Goal: Information Seeking & Learning: Learn about a topic

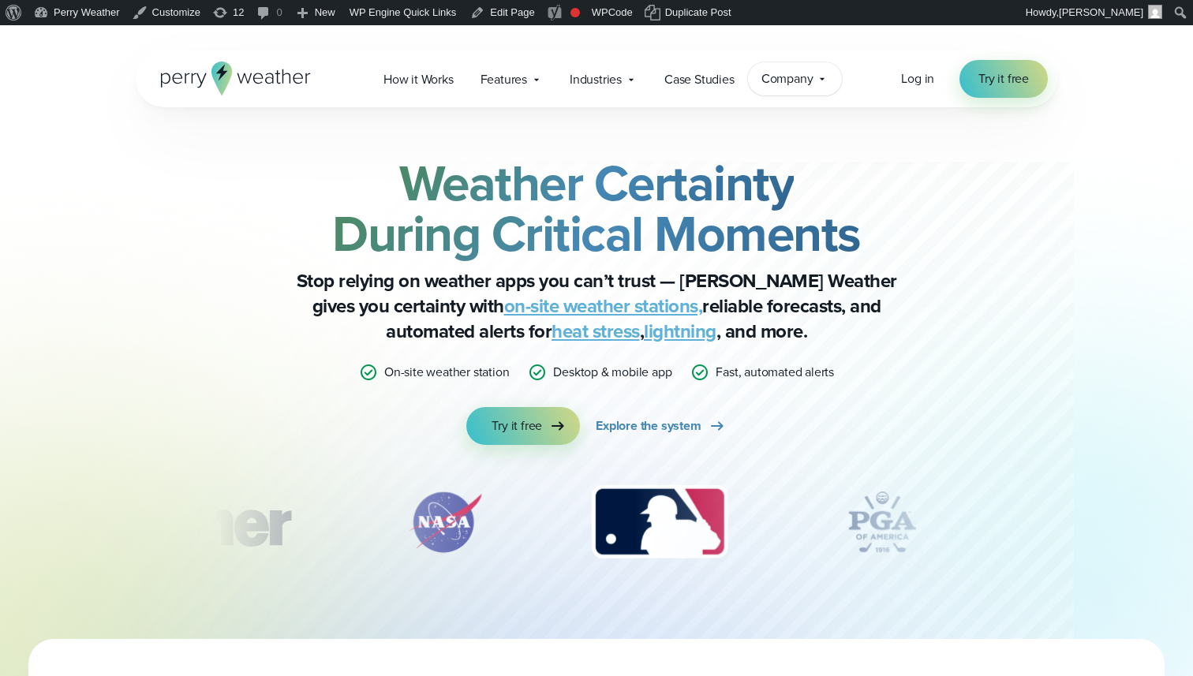
click at [784, 76] on span "Company" at bounding box center [787, 78] width 52 height 19
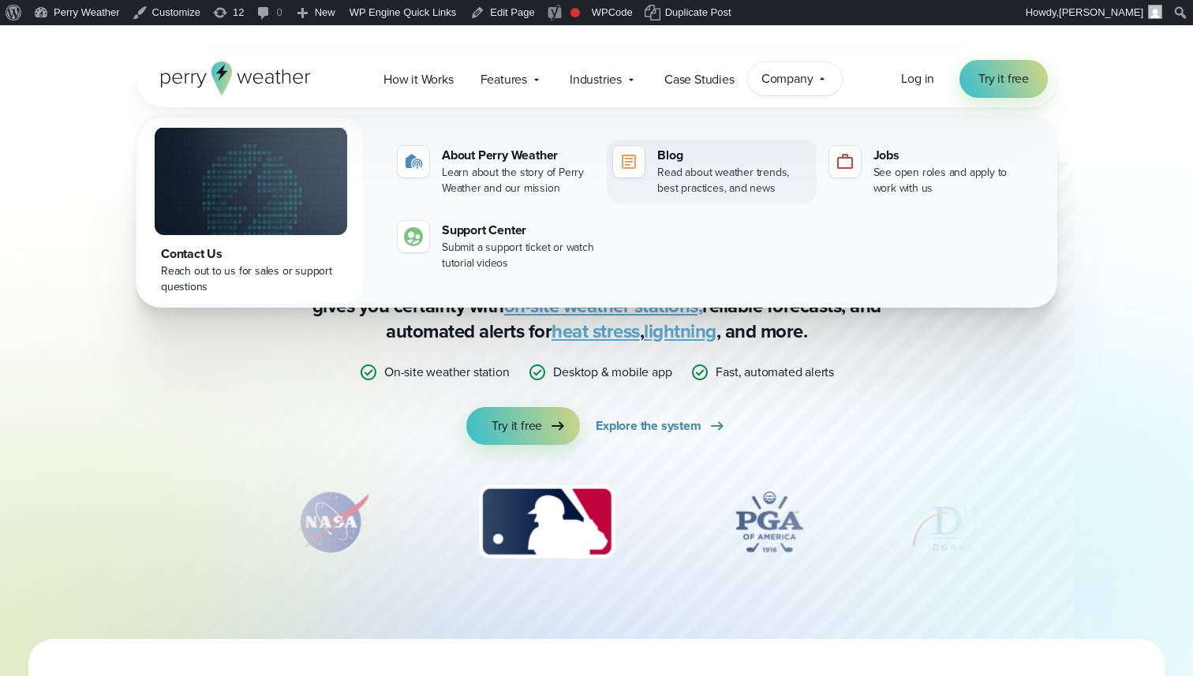
click at [750, 170] on div "Read about weather trends, best practices, and news" at bounding box center [733, 181] width 152 height 32
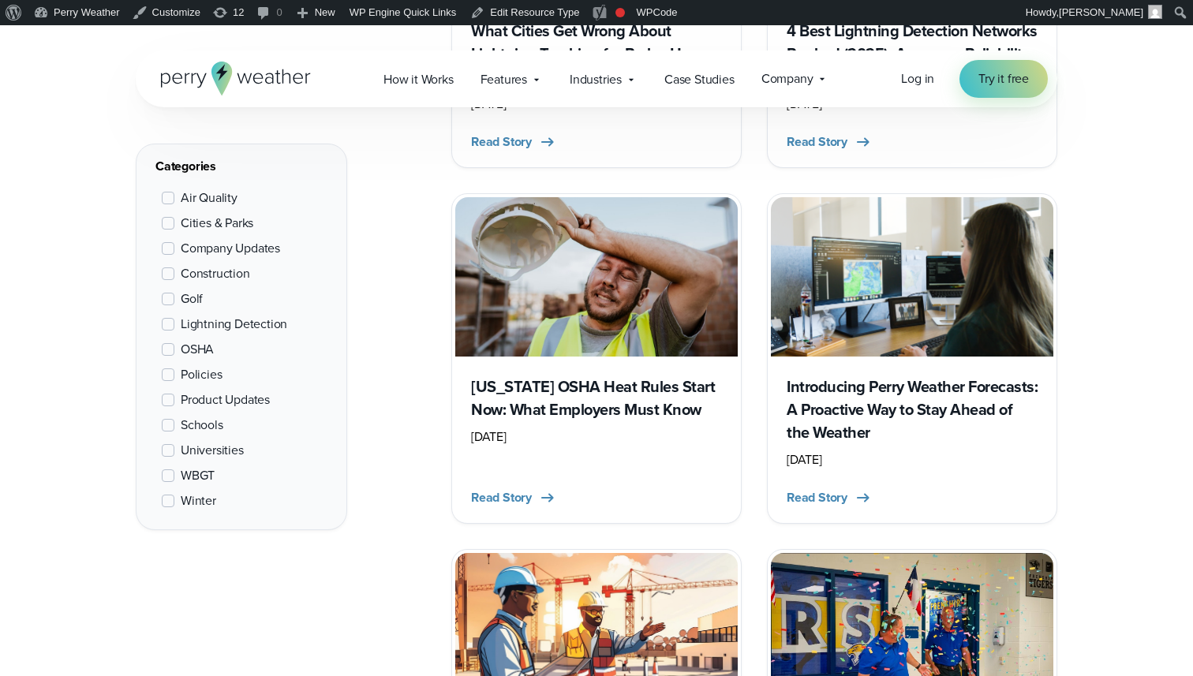
scroll to position [1663, 0]
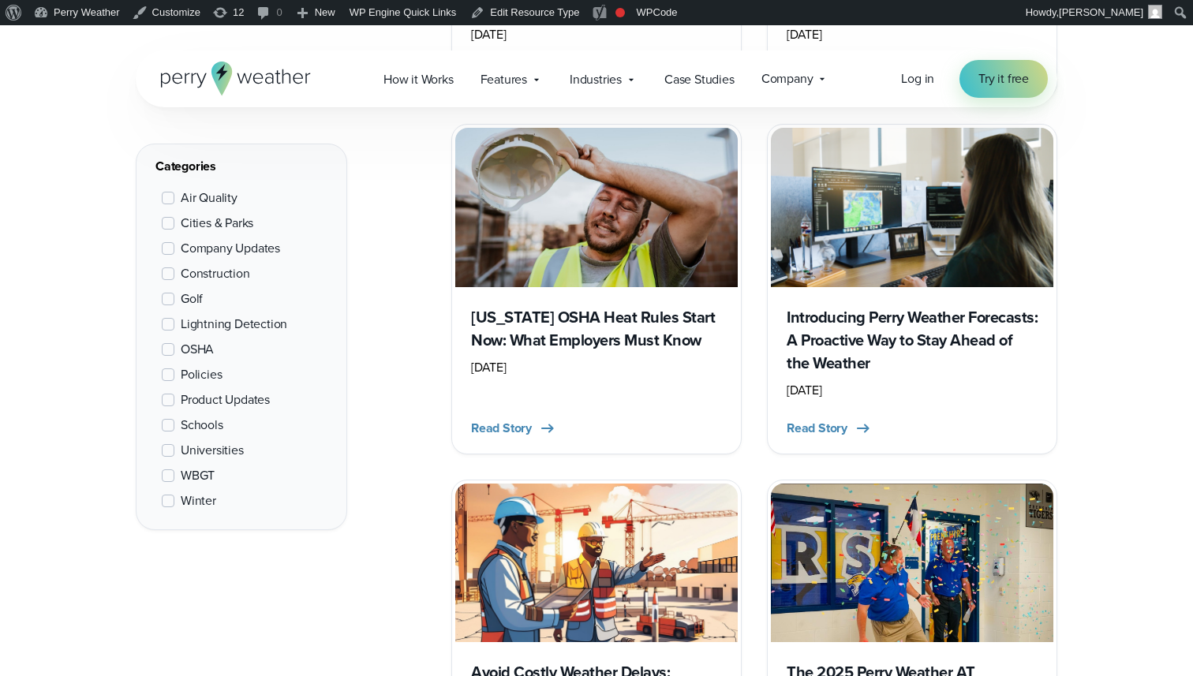
click at [169, 470] on span at bounding box center [168, 476] width 13 height 13
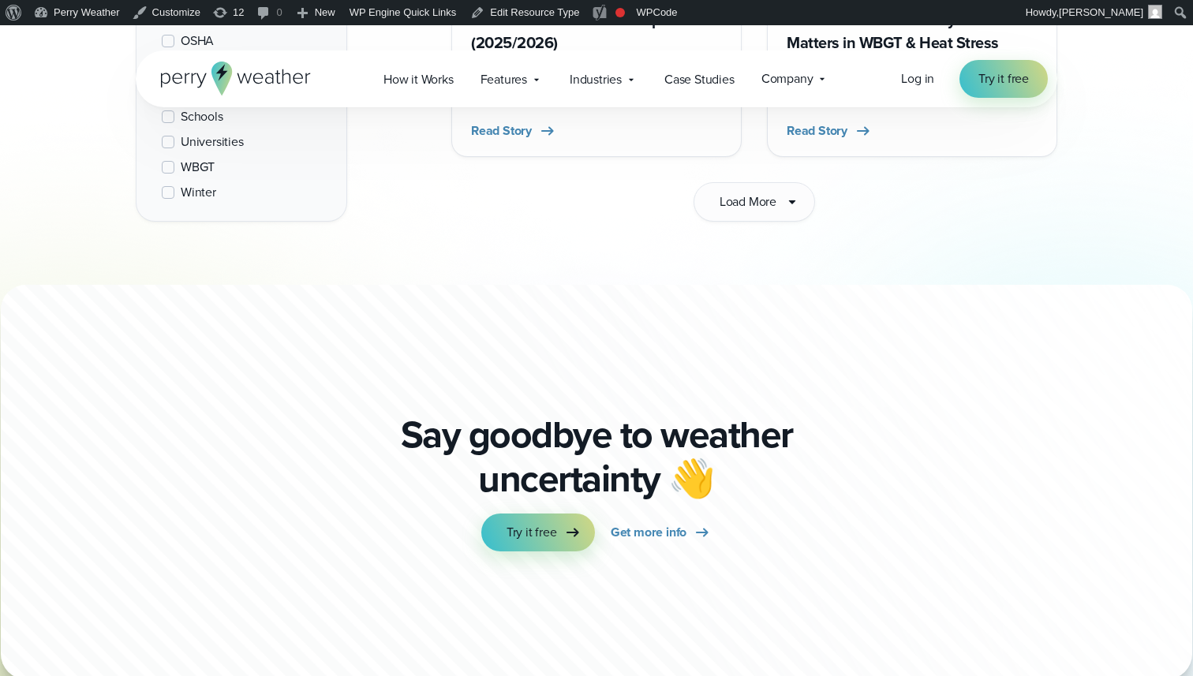
scroll to position [2633, 0]
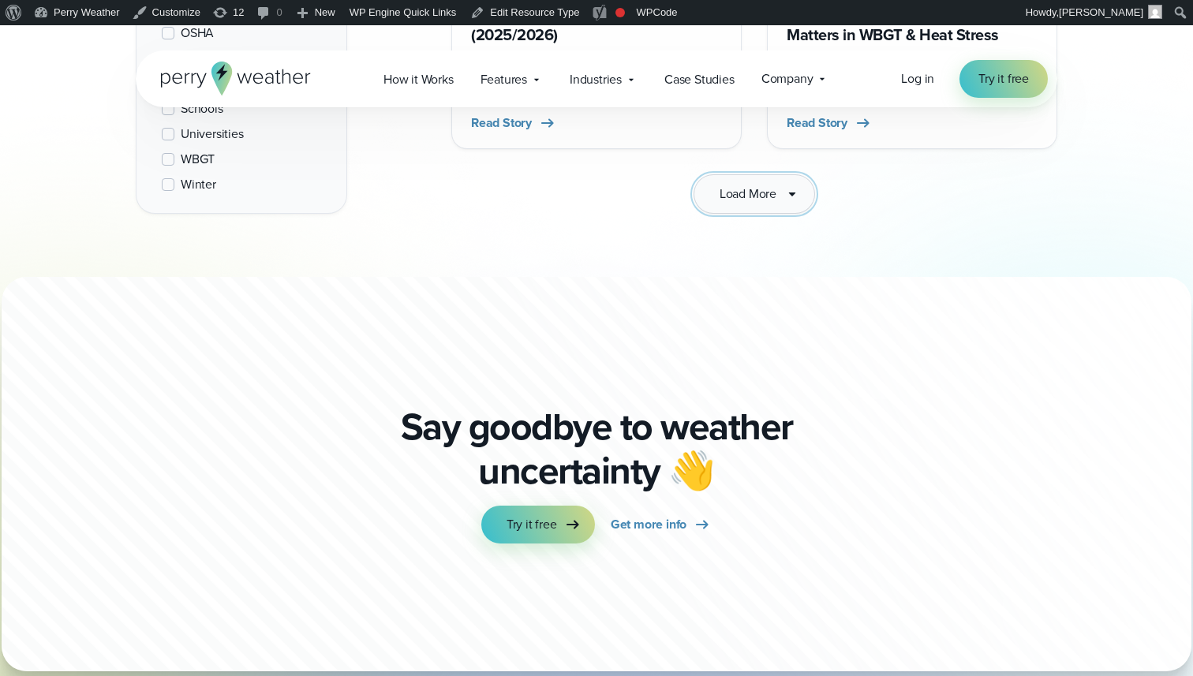
click at [746, 185] on span "Load More" at bounding box center [748, 194] width 57 height 19
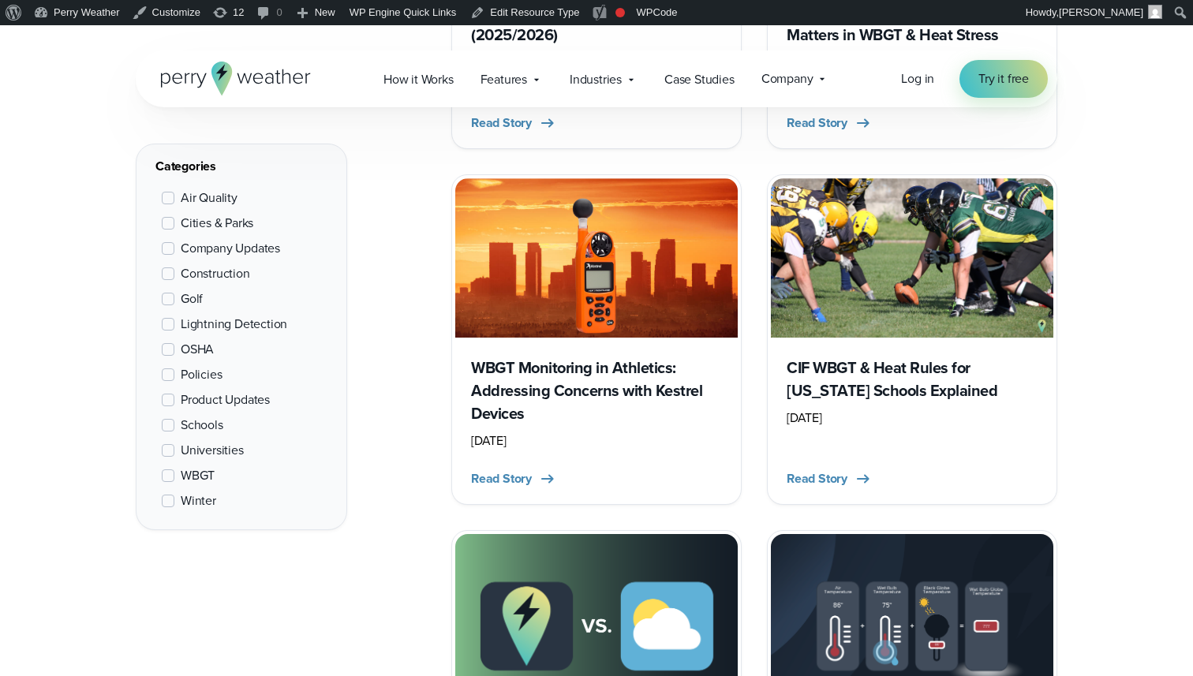
click at [585, 358] on h3 "WBGT Monitoring in Athletics: Addressing Concerns with Kestrel Devices" at bounding box center [596, 391] width 251 height 69
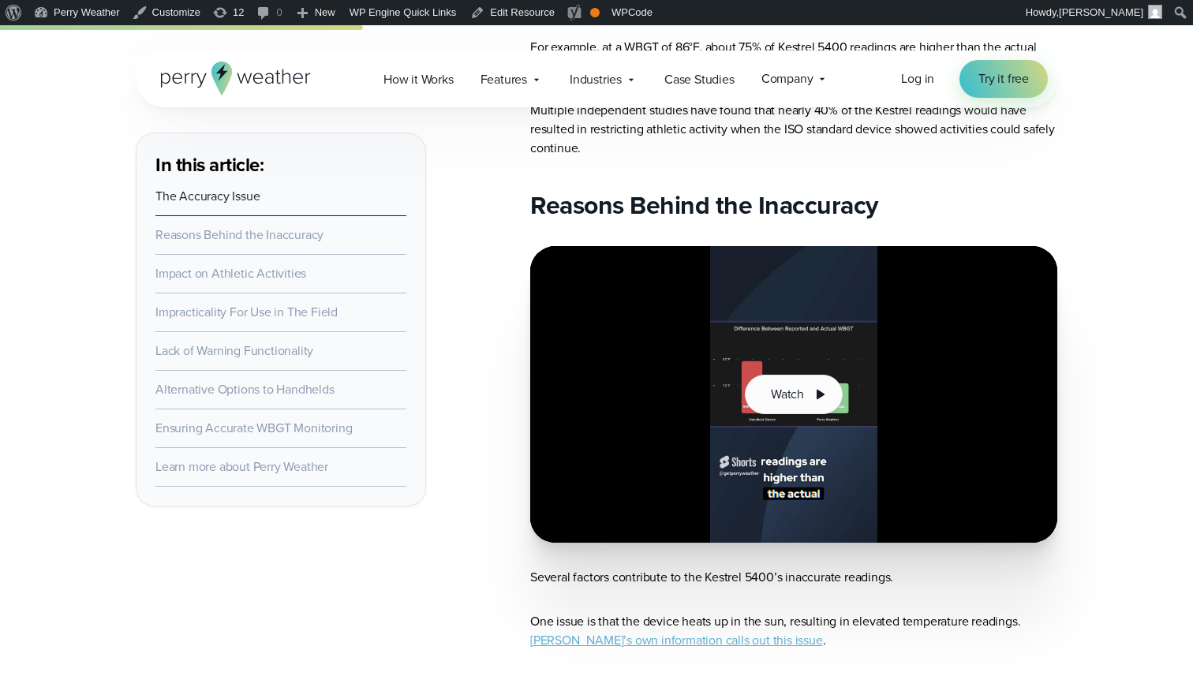
scroll to position [1047, 0]
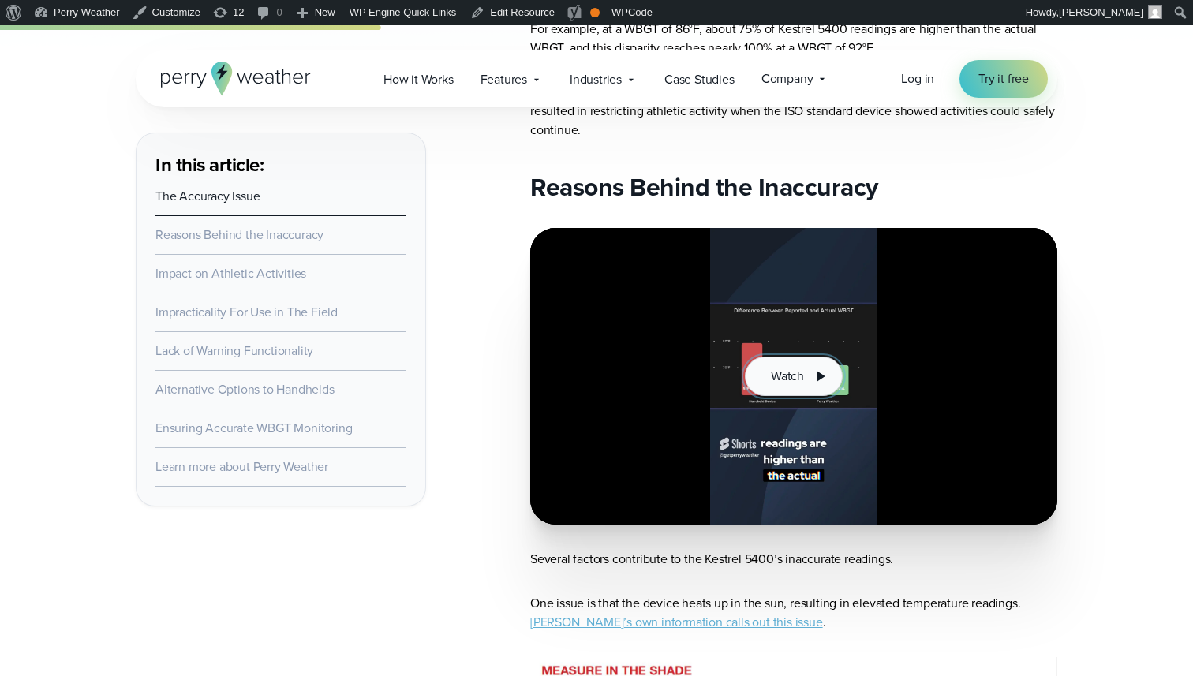
click at [784, 363] on button "Watch" at bounding box center [794, 376] width 98 height 39
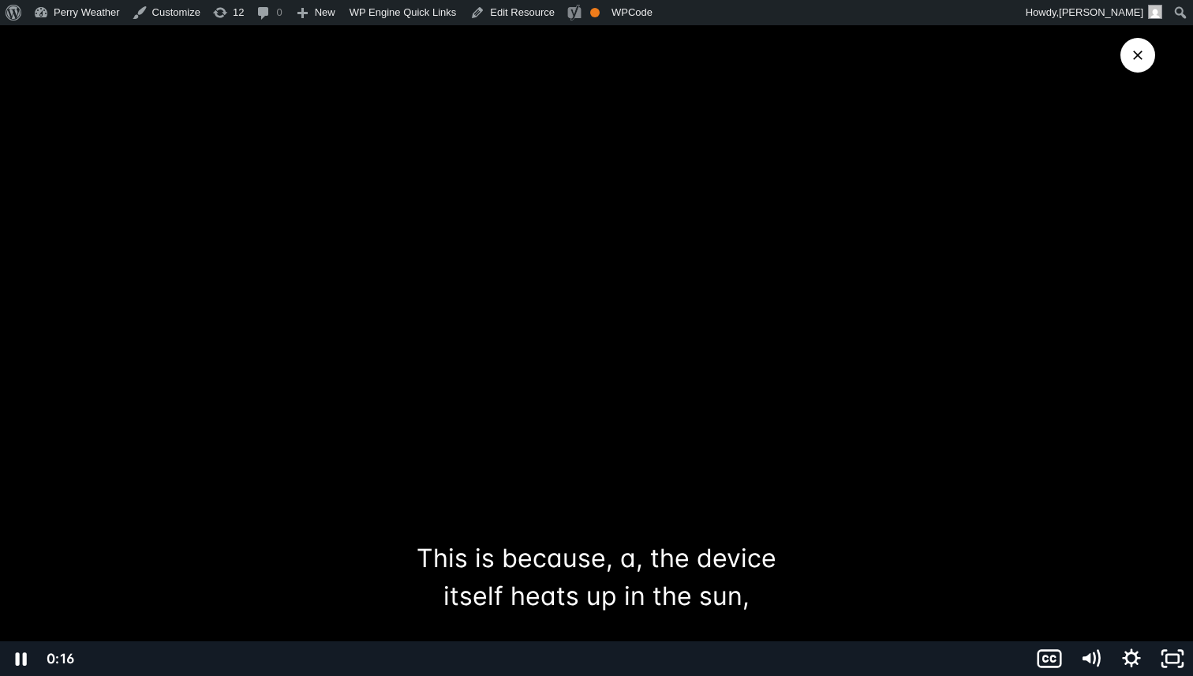
click at [421, 345] on div at bounding box center [596, 338] width 1193 height 676
click at [1139, 64] on button "Close Video" at bounding box center [1137, 55] width 35 height 35
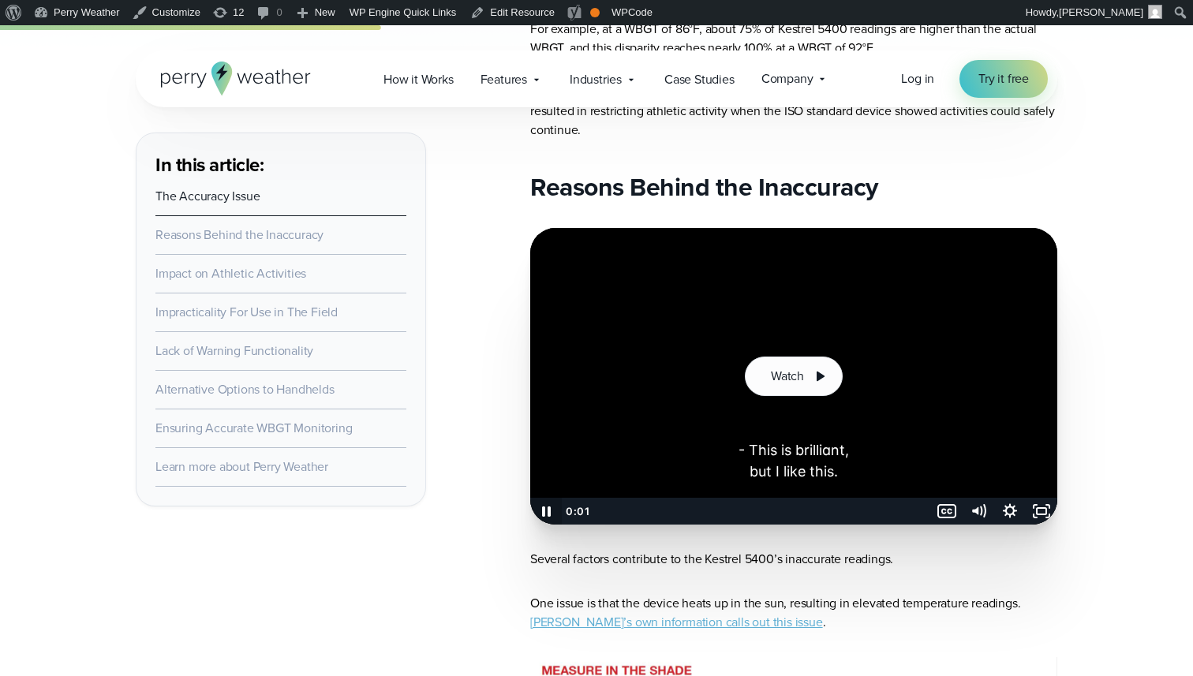
click at [548, 510] on icon "Pause" at bounding box center [546, 512] width 9 height 10
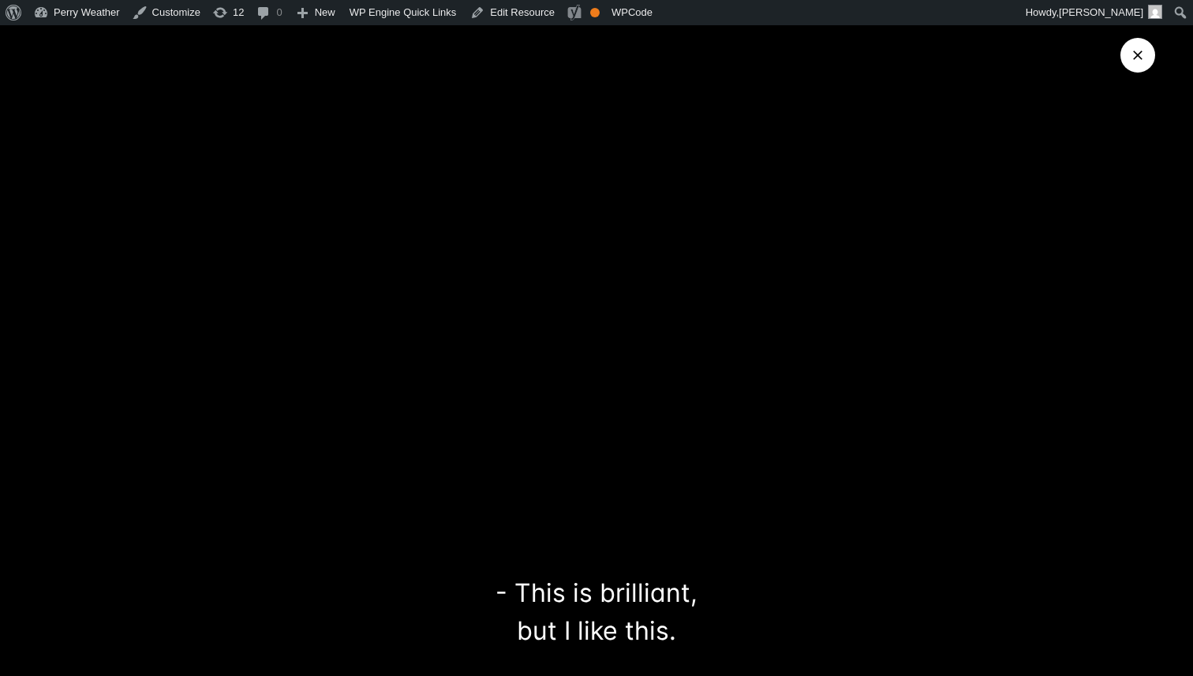
click at [1138, 58] on icon "Close Video" at bounding box center [1138, 55] width 16 height 16
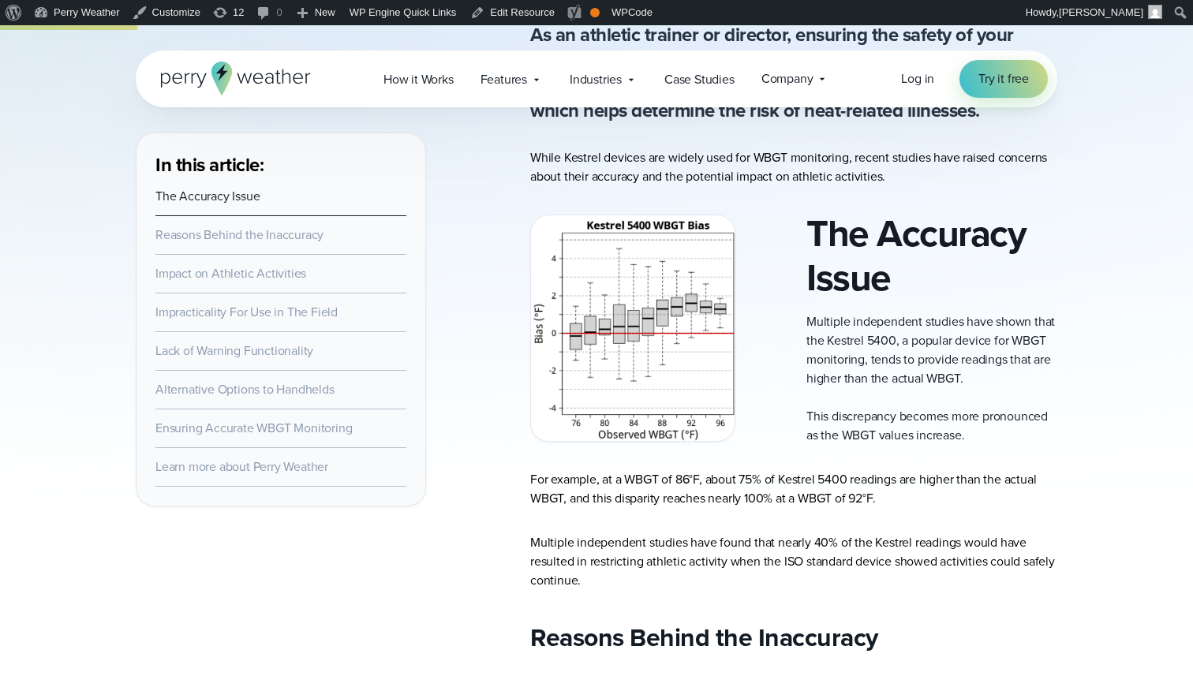
scroll to position [589, 0]
